Goal: Information Seeking & Learning: Learn about a topic

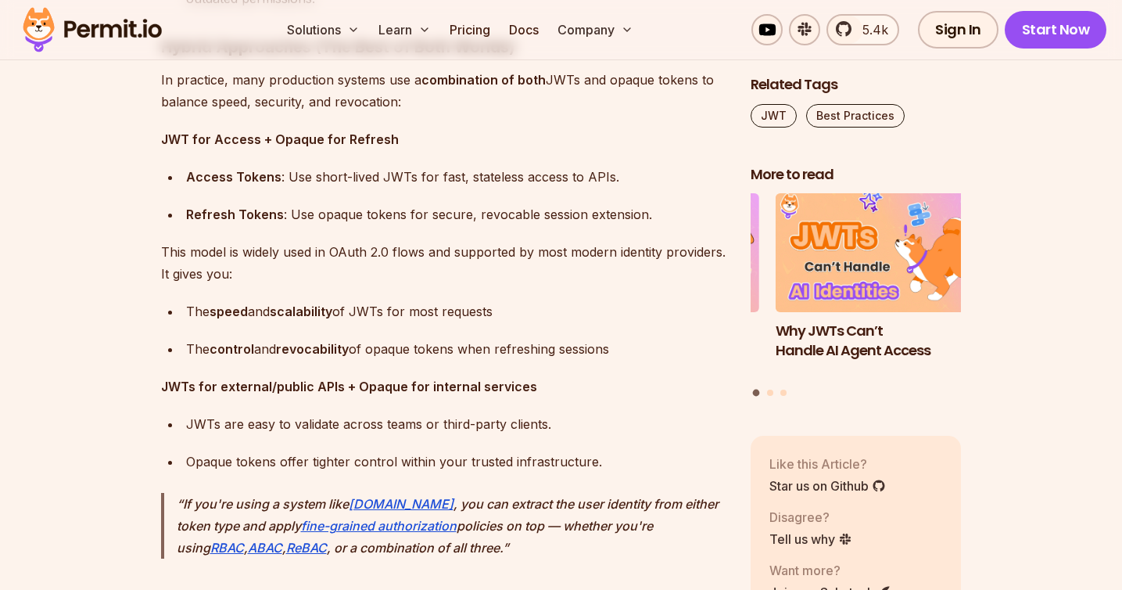
scroll to position [10552, 0]
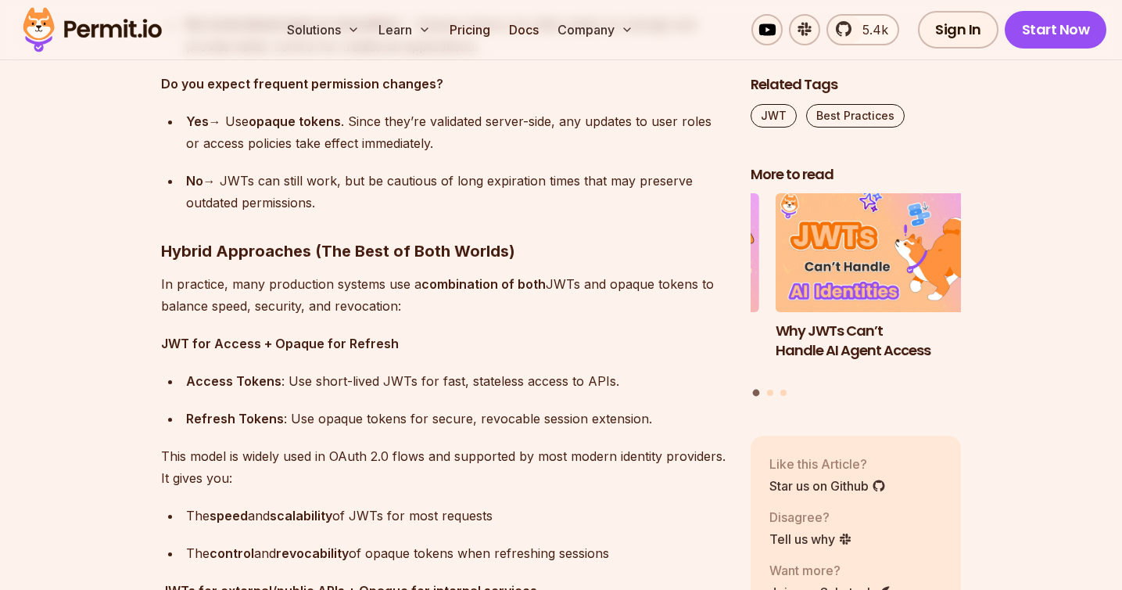
scroll to position [10345, 0]
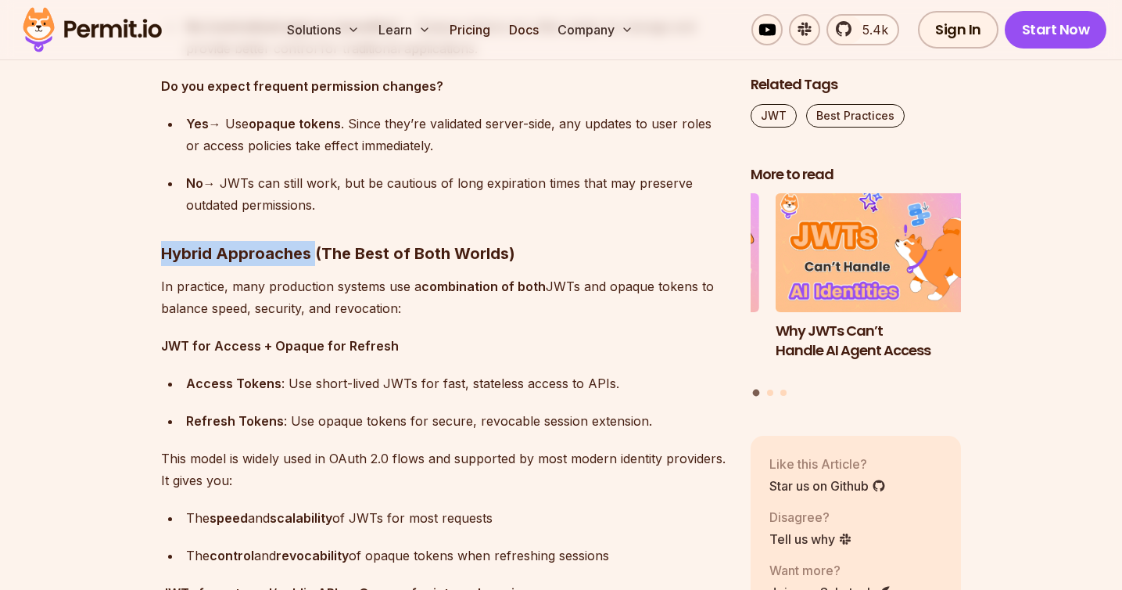
drag, startPoint x: 163, startPoint y: 246, endPoint x: 311, endPoint y: 242, distance: 147.8
click at [311, 244] on strong "Hybrid Approaches (The Best of Both Worlds)" at bounding box center [338, 253] width 354 height 19
copy strong "Hybrid Approaches"
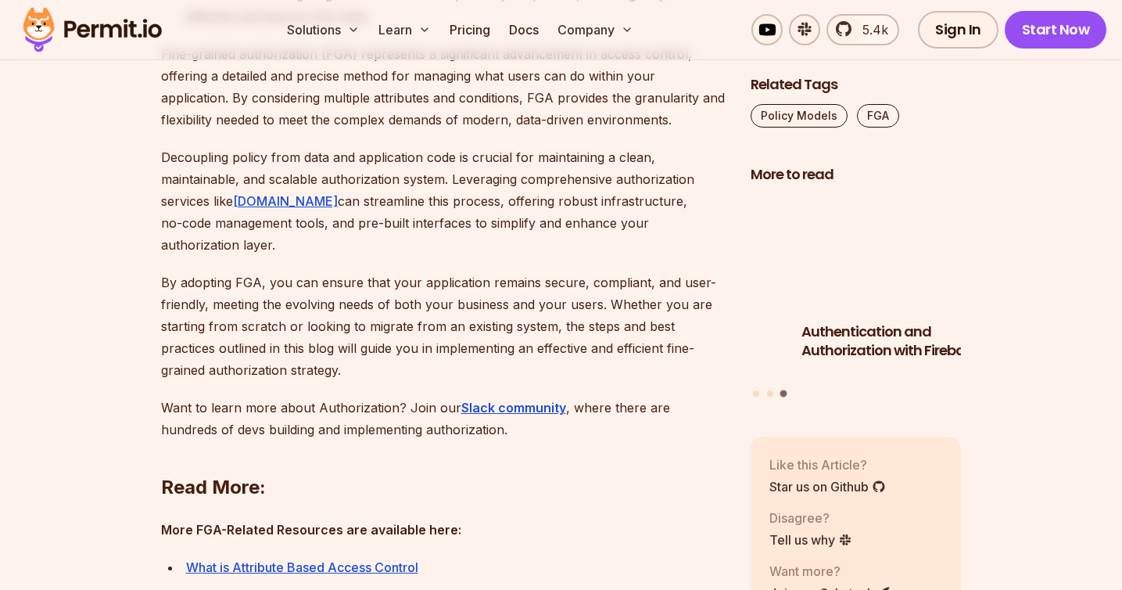
scroll to position [13196, 0]
